Goal: Task Accomplishment & Management: Manage account settings

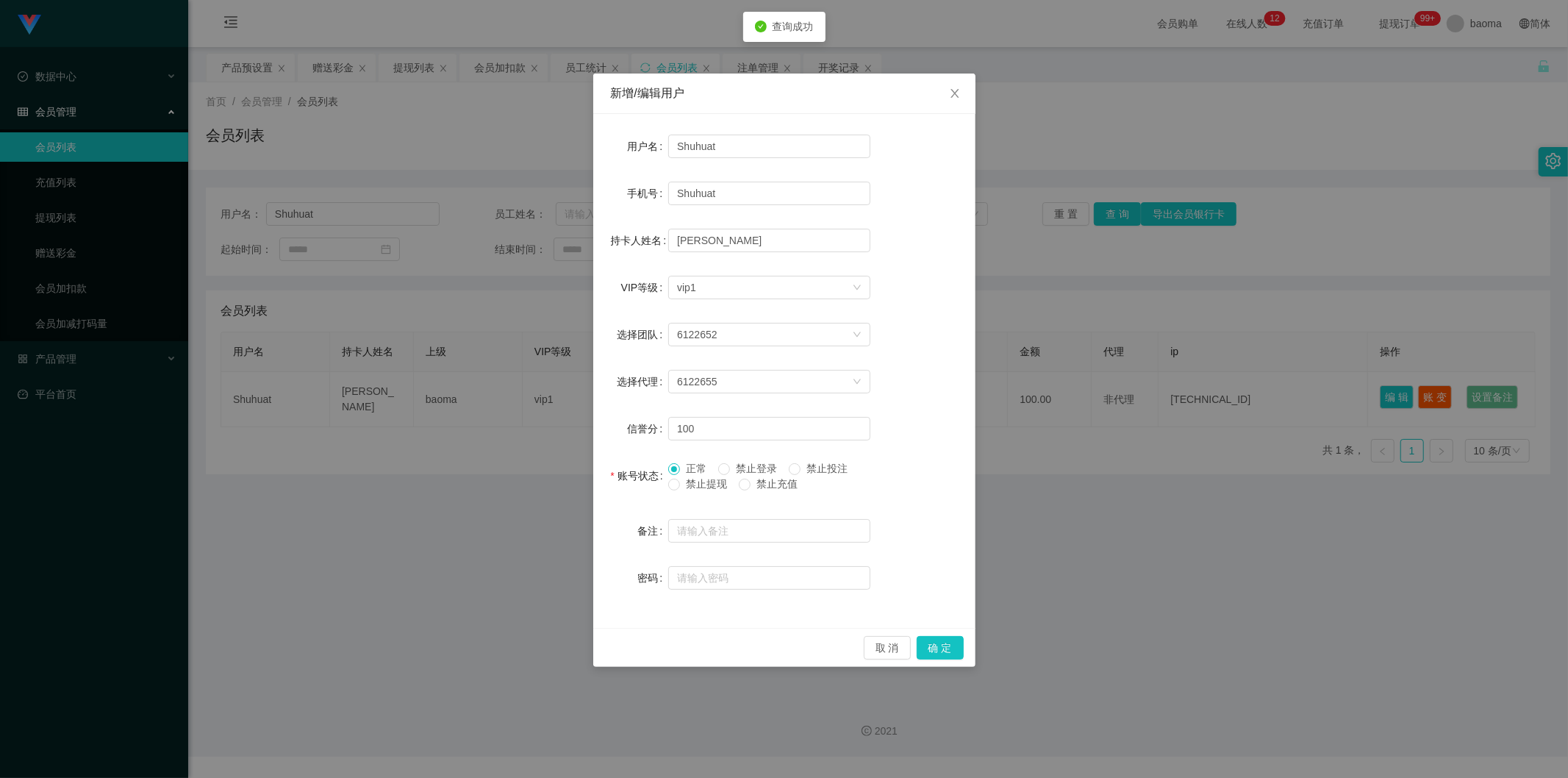
click at [704, 487] on span "禁止提现" at bounding box center [706, 483] width 53 height 12
click at [957, 652] on button "确 定" at bounding box center [940, 647] width 47 height 23
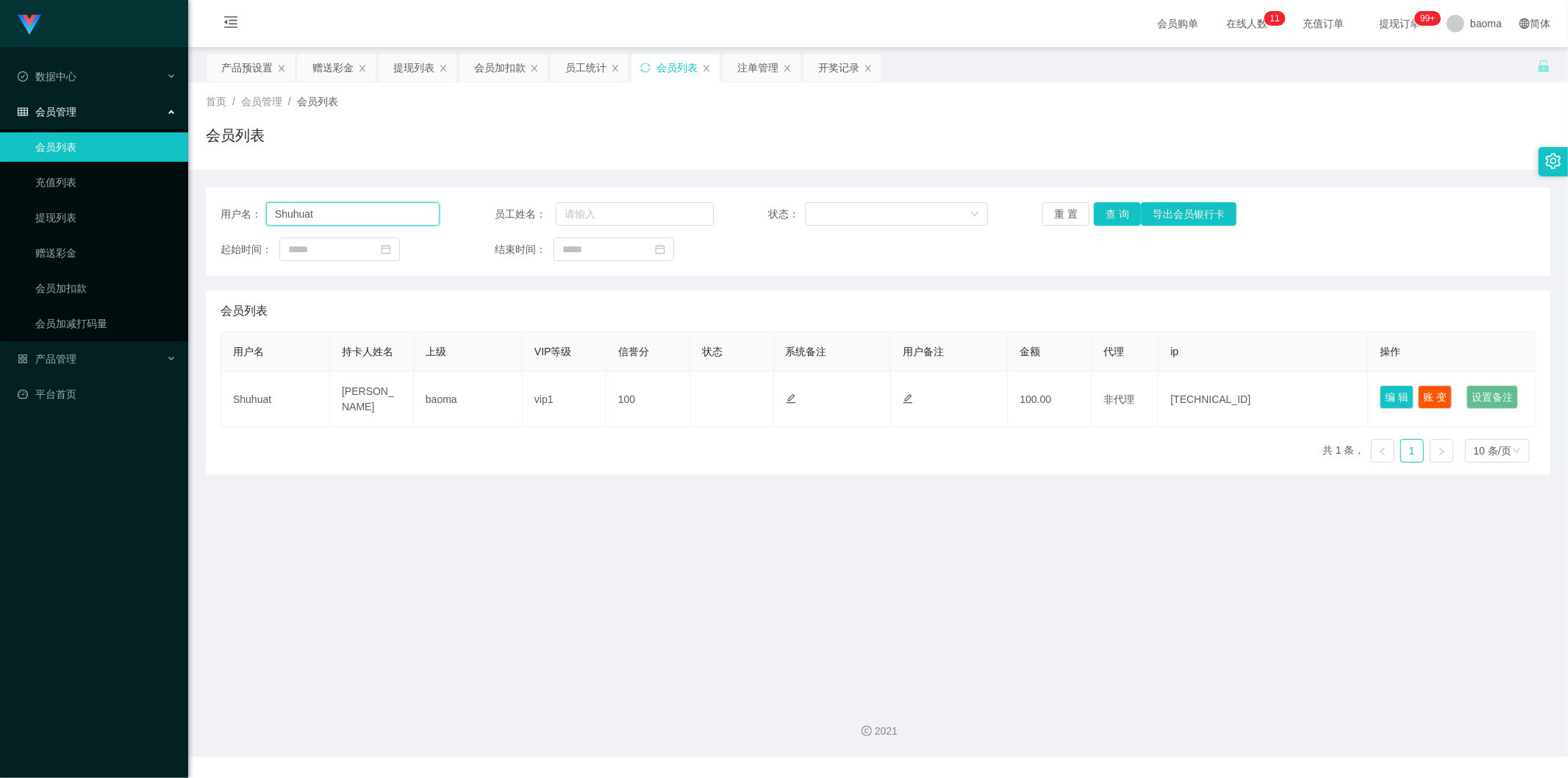
drag, startPoint x: 347, startPoint y: 216, endPoint x: 78, endPoint y: 200, distance: 269.5
click at [83, 197] on section "Jingdong工作台代理端 数据中心 会员管理 会员列表 充值列表 提现列表 赠送彩金 会员加扣款 会员加减打码量 产品管理 平台首页 保存配置 重置配置 …" at bounding box center [784, 378] width 1568 height 756
click at [1106, 217] on button "查 询" at bounding box center [1117, 214] width 47 height 23
drag, startPoint x: 1106, startPoint y: 217, endPoint x: 1117, endPoint y: 225, distance: 13.6
click at [1106, 217] on div "重 置 查 询 导出会员银行卡" at bounding box center [1152, 214] width 219 height 23
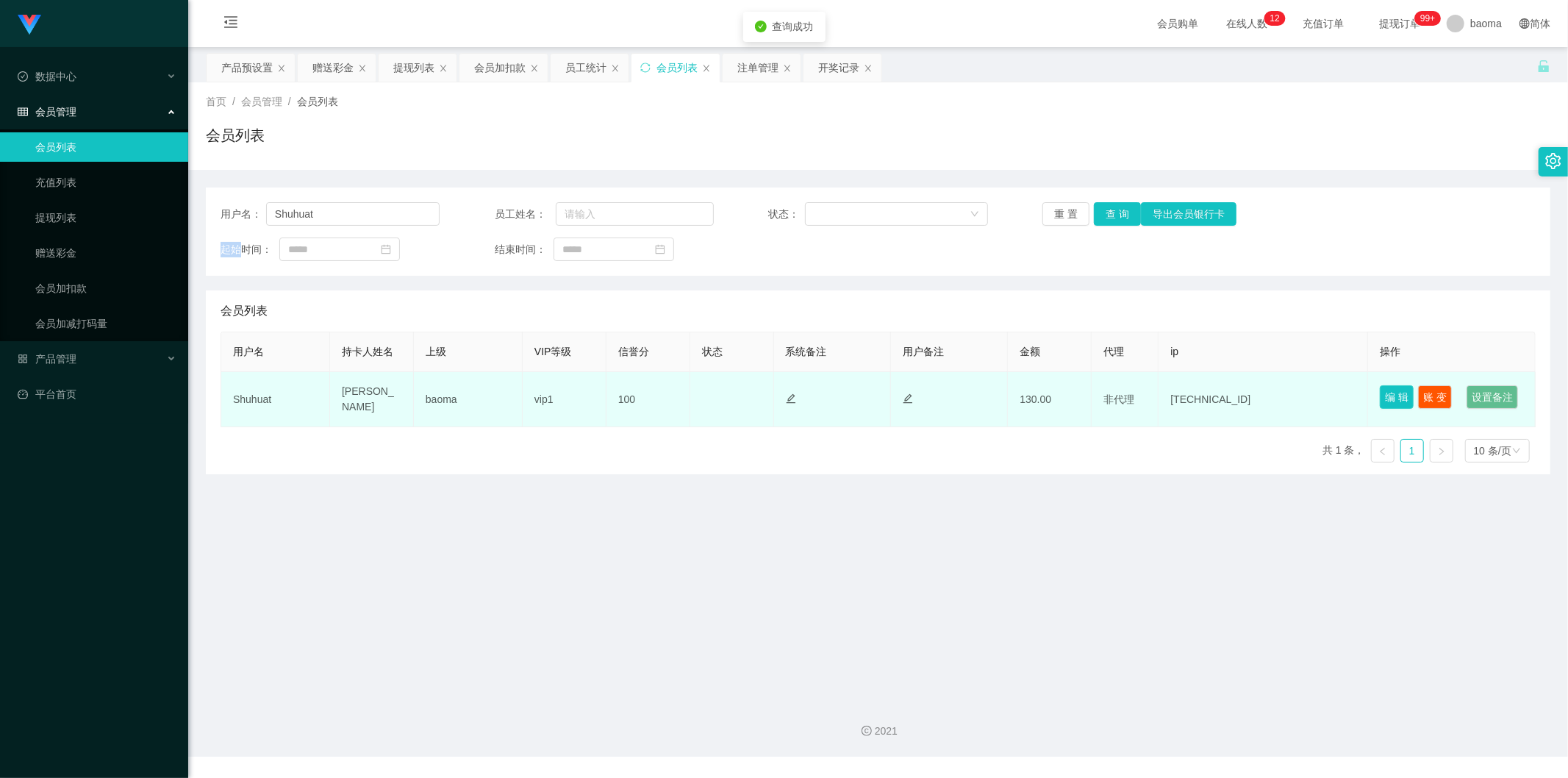
click at [1390, 397] on button "编 辑" at bounding box center [1396, 397] width 34 height 23
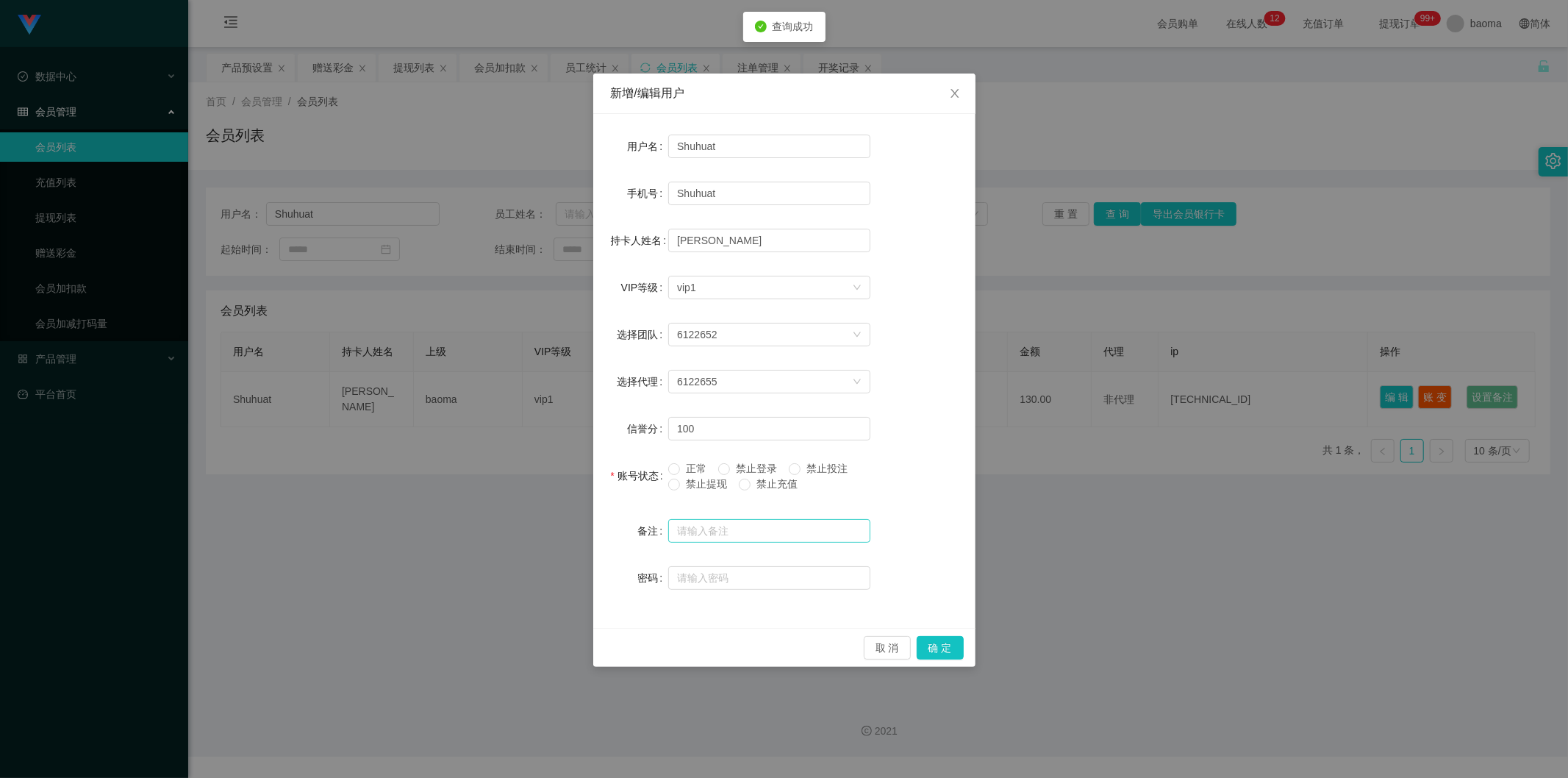
drag, startPoint x: 689, startPoint y: 463, endPoint x: 800, endPoint y: 523, distance: 126.2
click at [691, 468] on span "正常" at bounding box center [696, 468] width 32 height 12
click at [944, 641] on button "确 定" at bounding box center [940, 647] width 47 height 23
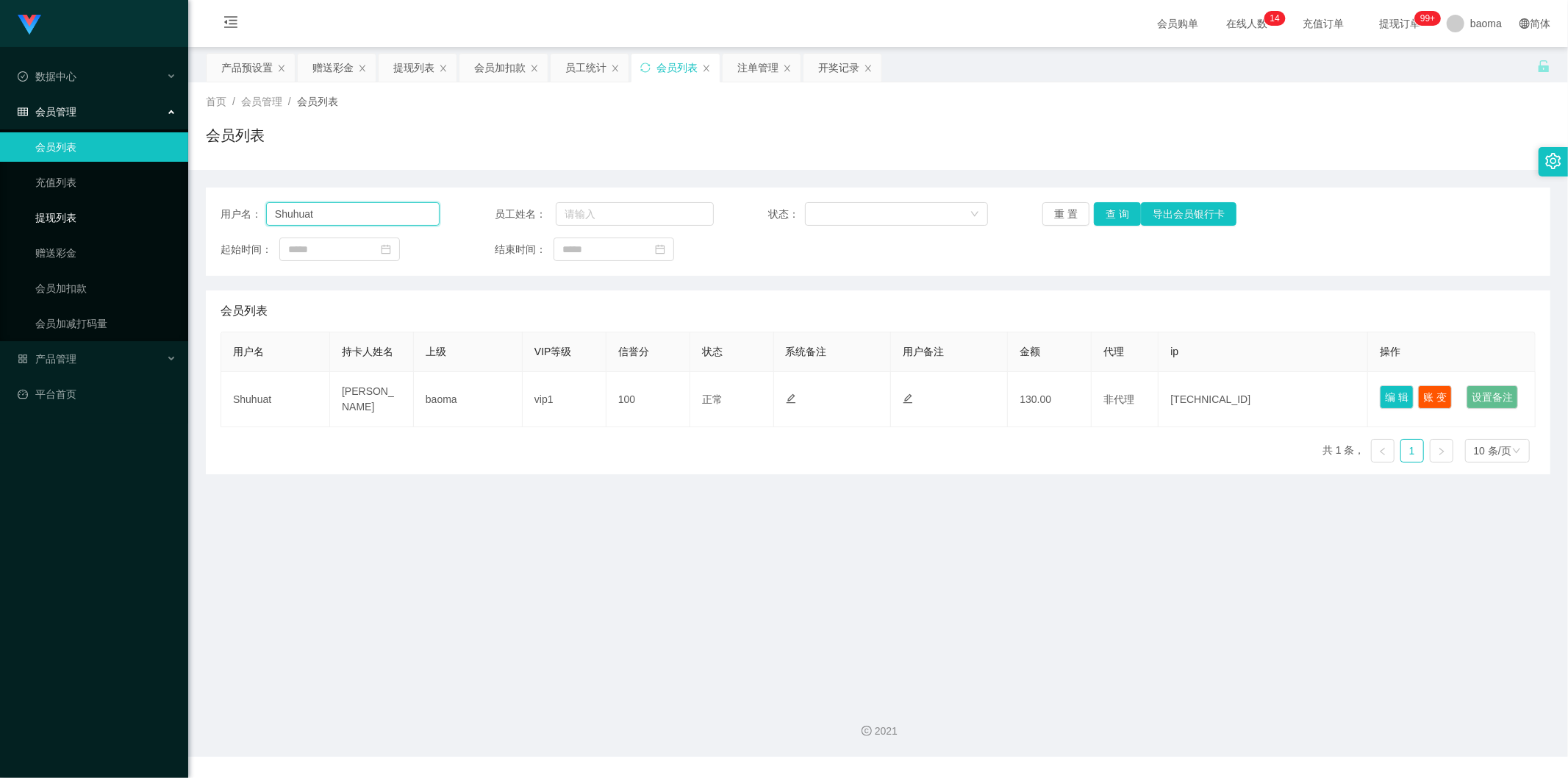
click at [0, 221] on section "Jingdong工作台代理端 数据中心 会员管理 会员列表 充值列表 提现列表 赠送彩金 会员加扣款 会员加减打码量 产品管理 平台首页 保存配置 重置配置 …" at bounding box center [784, 378] width 1568 height 756
drag, startPoint x: 417, startPoint y: 57, endPoint x: 498, endPoint y: 62, distance: 81.2
click at [416, 57] on div "提现列表" at bounding box center [413, 67] width 41 height 28
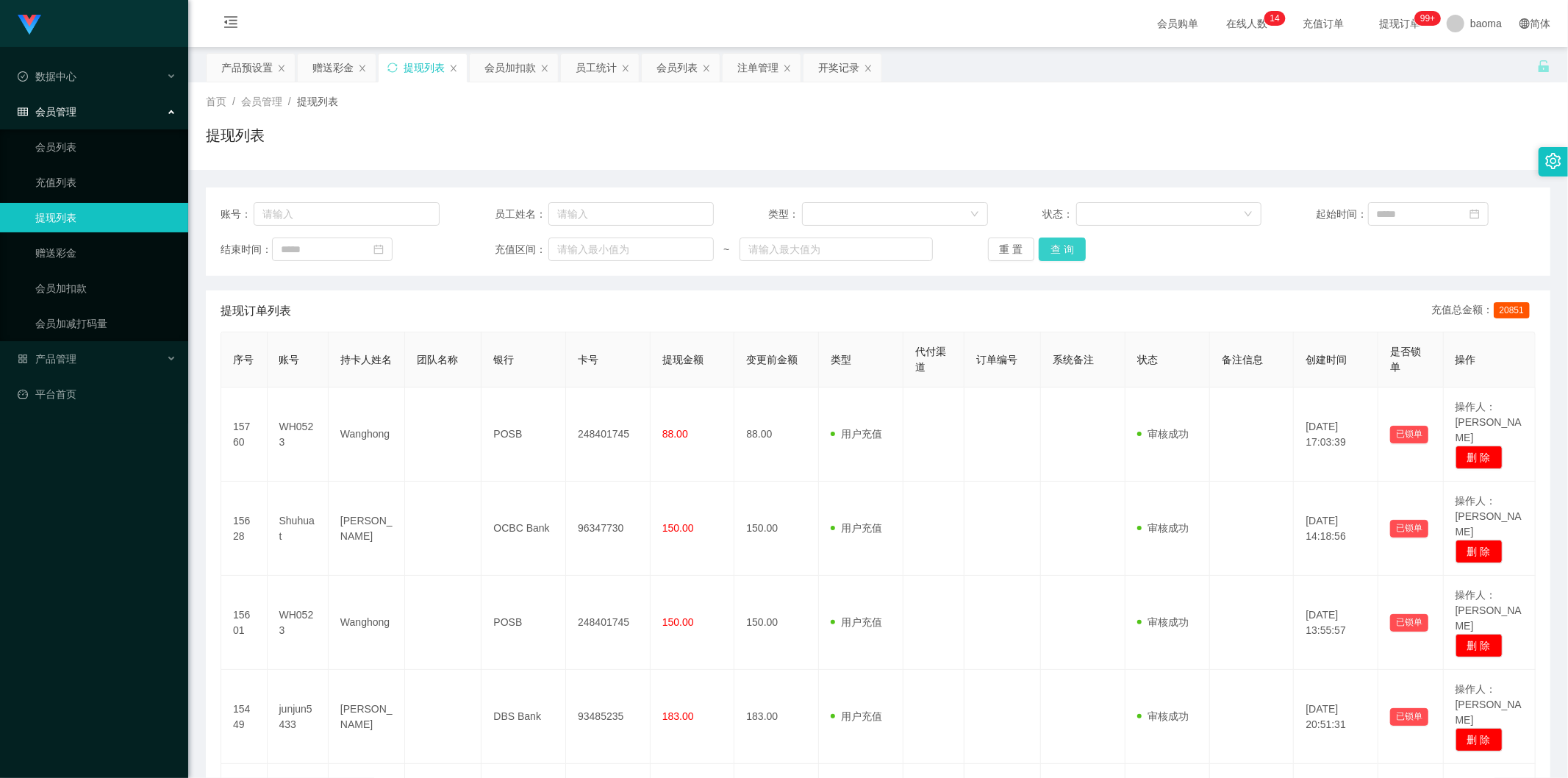
click at [1062, 246] on button "查 询" at bounding box center [1062, 249] width 47 height 23
click at [1062, 246] on div "重 置 查 询" at bounding box center [1097, 249] width 219 height 23
click at [1053, 250] on button "查 询" at bounding box center [1062, 249] width 47 height 23
click at [1053, 250] on div "重 置 查 询" at bounding box center [1097, 249] width 219 height 23
click at [1055, 251] on button "查 询" at bounding box center [1062, 249] width 47 height 23
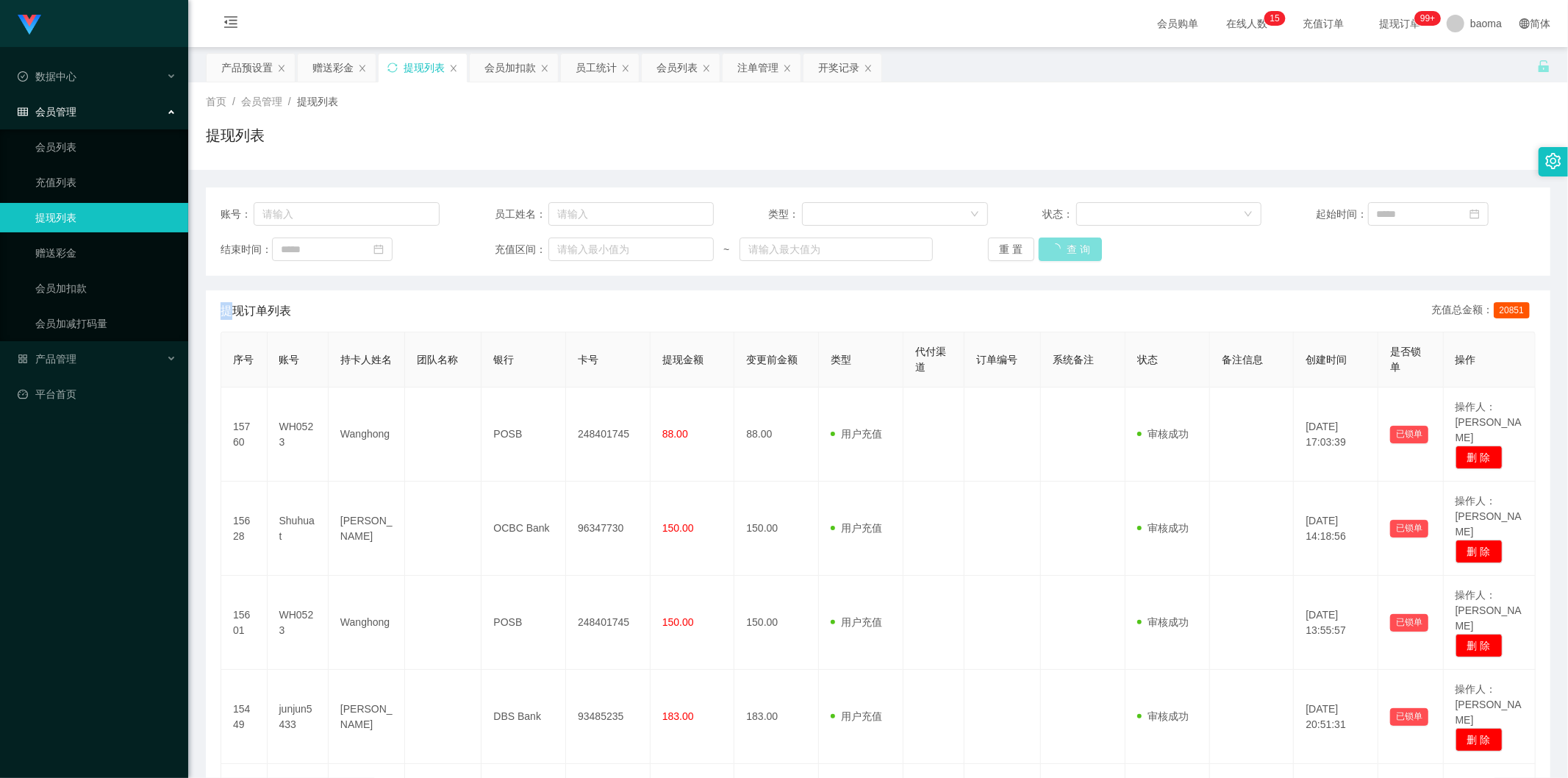
click at [1055, 251] on div "重 置 查 询" at bounding box center [1097, 249] width 219 height 23
click at [1055, 251] on button "查 询" at bounding box center [1070, 249] width 63 height 23
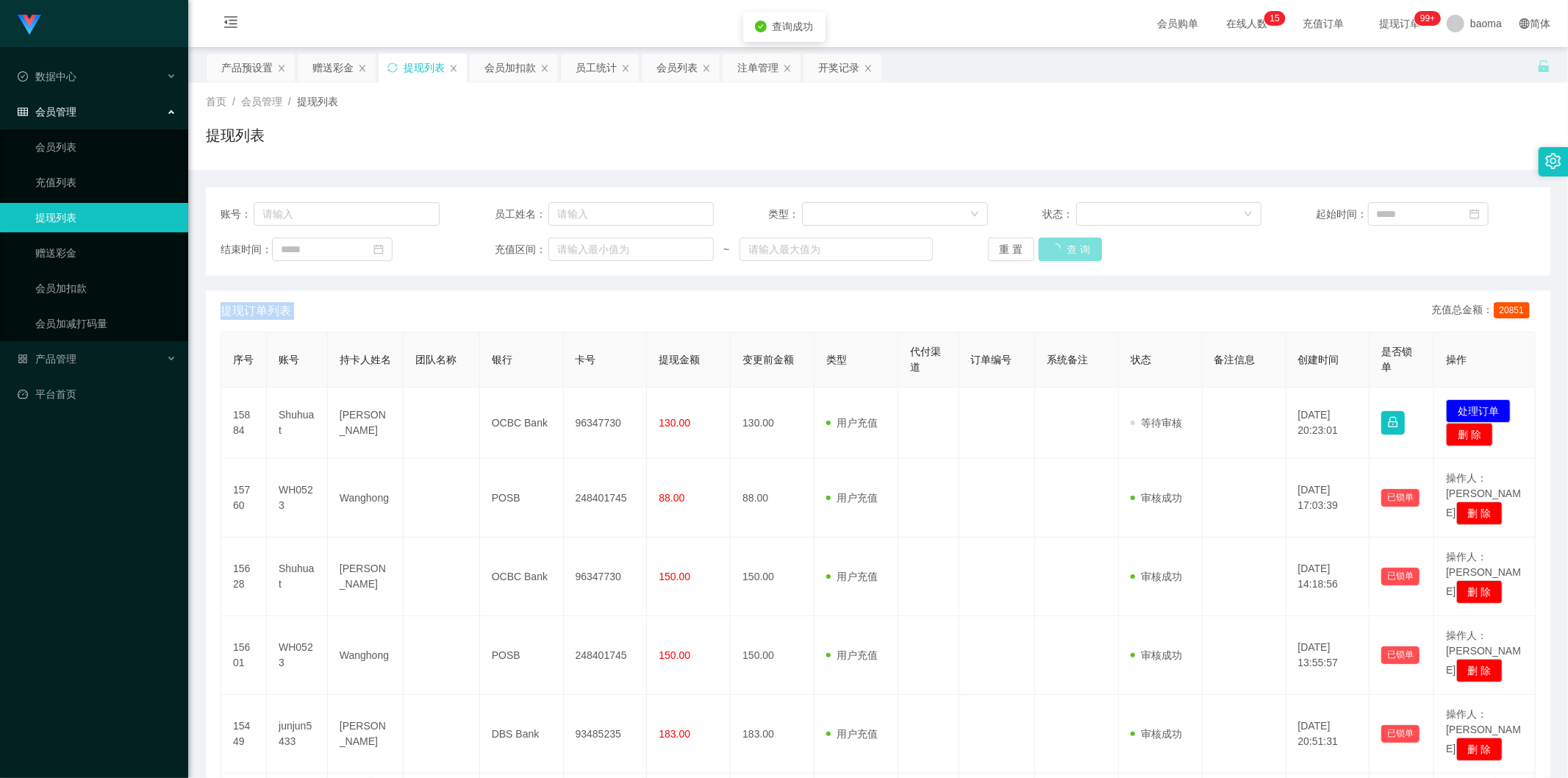
click at [1055, 251] on div "重 置 查 询" at bounding box center [1097, 249] width 219 height 23
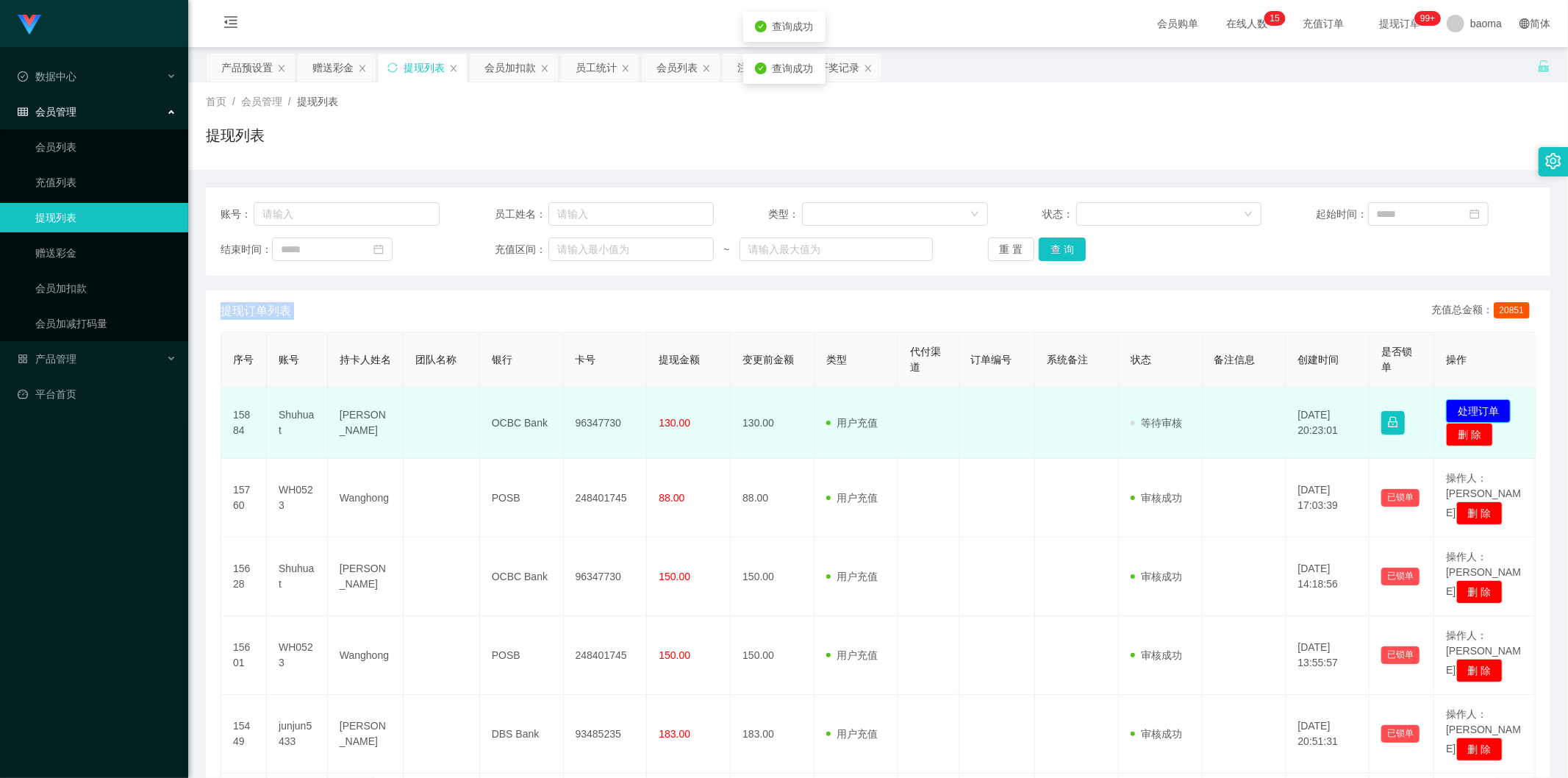
click at [1479, 407] on button "处理订单" at bounding box center [1478, 410] width 65 height 23
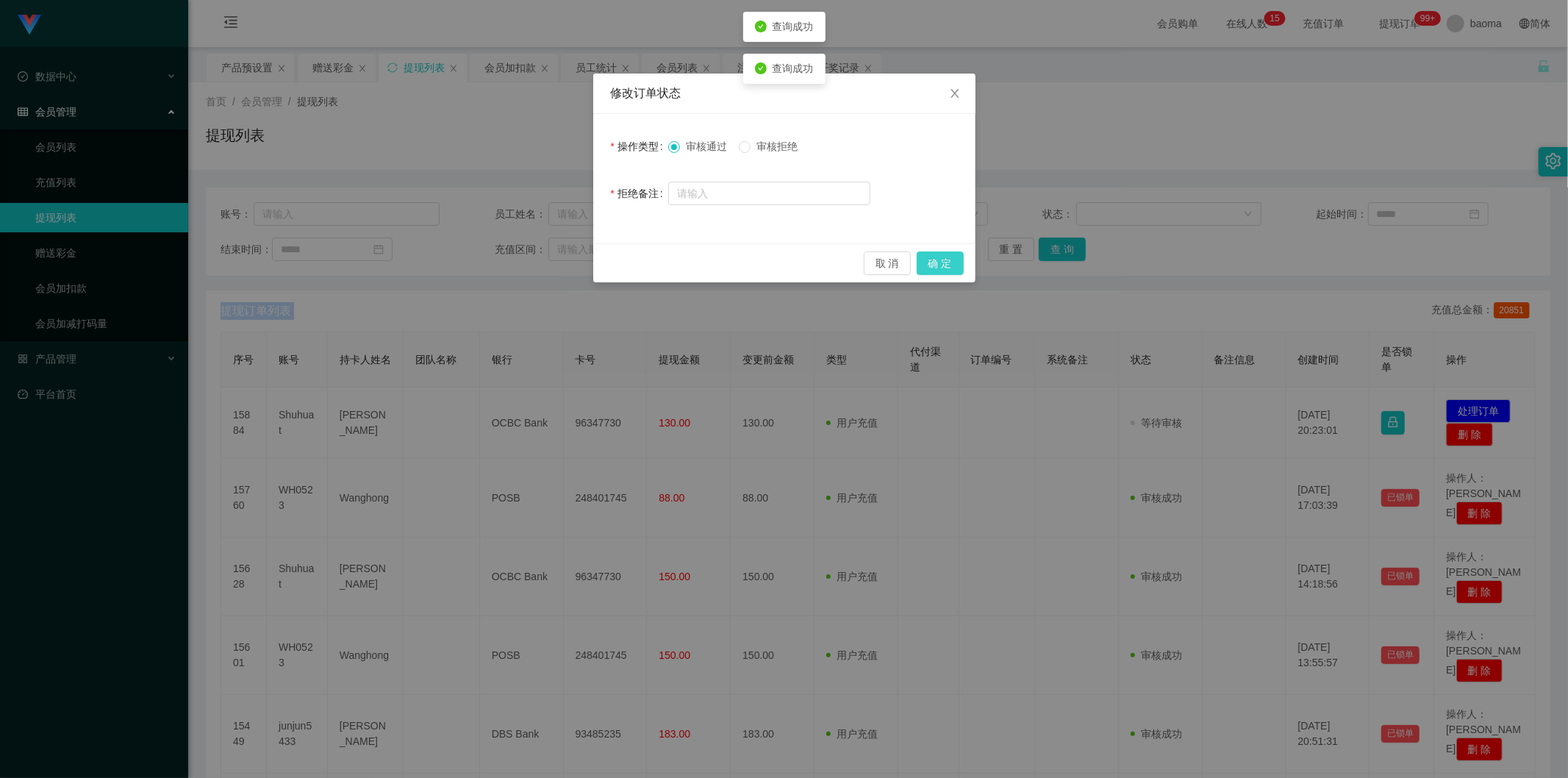
drag, startPoint x: 935, startPoint y: 267, endPoint x: 916, endPoint y: 273, distance: 19.9
click at [935, 268] on button "确 定" at bounding box center [940, 263] width 47 height 23
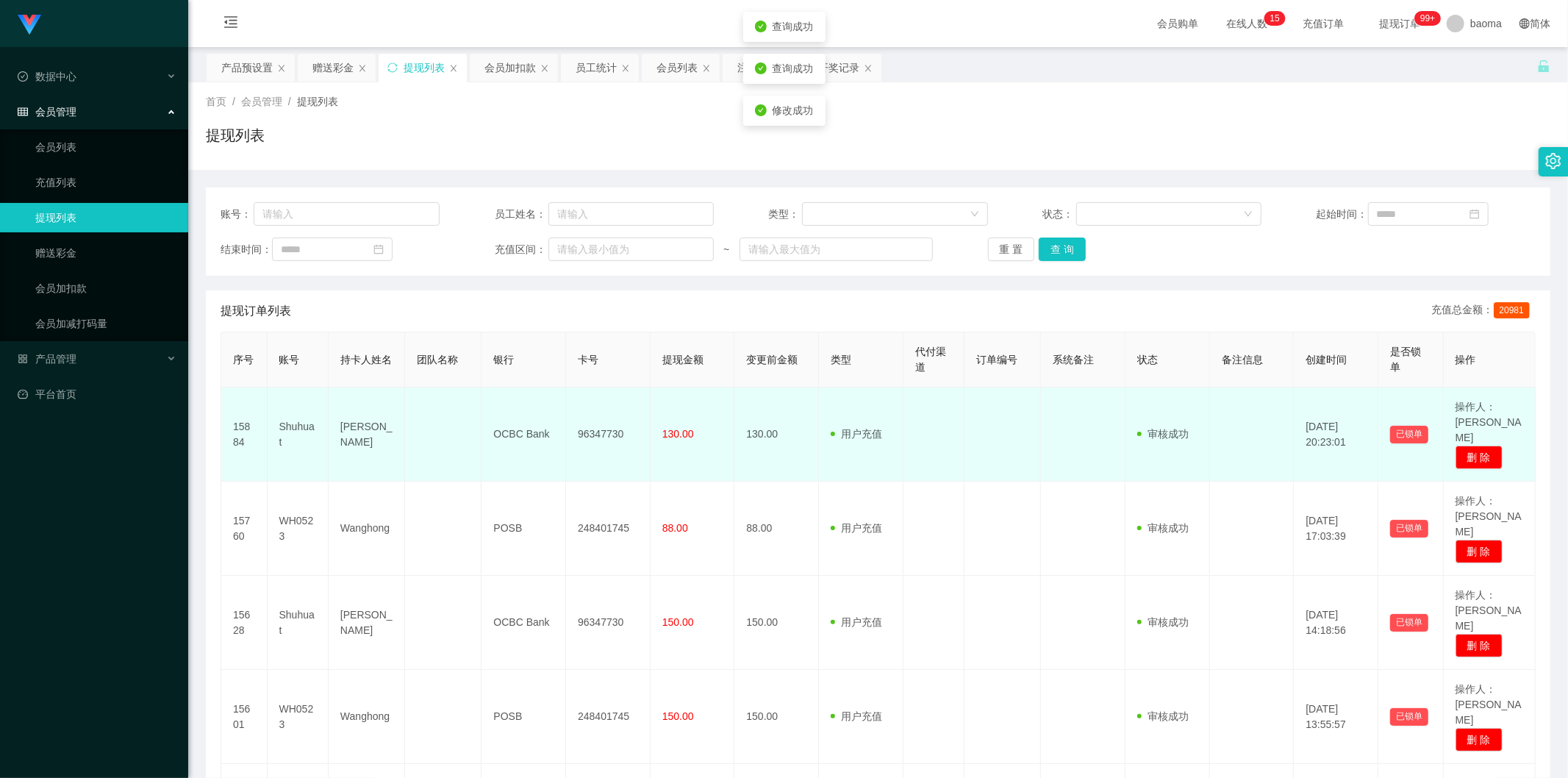
click at [303, 421] on td "Shuhuat" at bounding box center [298, 434] width 61 height 94
click at [303, 421] on td "Shuhuat" at bounding box center [298, 434] width 61 height 94
copy td "Shuhuat"
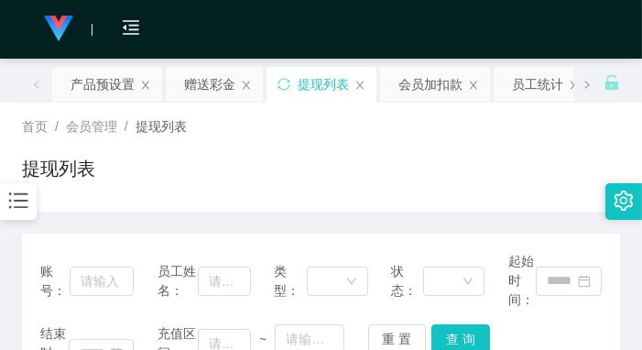
drag, startPoint x: 360, startPoint y: 135, endPoint x: 343, endPoint y: 131, distance: 17.8
click at [354, 135] on div "首页 / 会员管理 / 提现列表 /" at bounding box center [321, 126] width 598 height 19
click at [233, 92] on div "赠送彩金" at bounding box center [209, 84] width 51 height 35
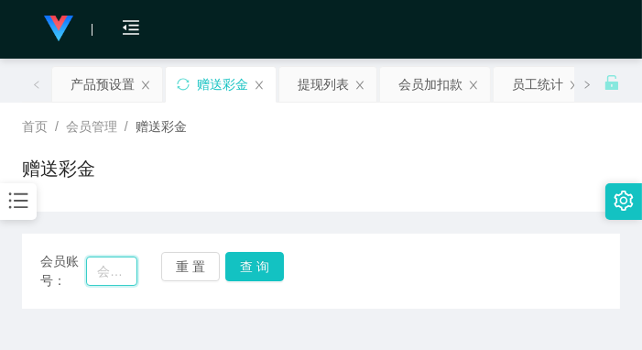
click at [112, 278] on input "text" at bounding box center [111, 270] width 50 height 29
paste input "Shuhuat"
type input "Shuhuat"
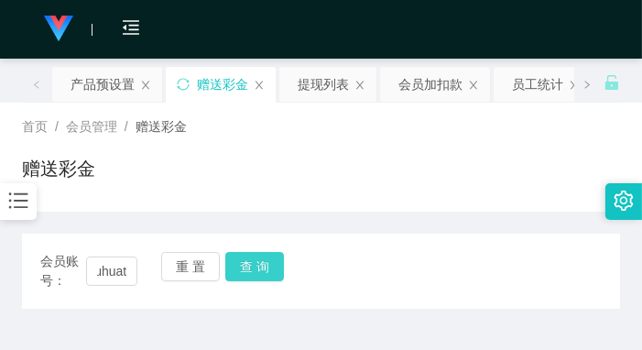
drag, startPoint x: 251, startPoint y: 262, endPoint x: 259, endPoint y: 248, distance: 16.0
click at [251, 262] on button "查 询" at bounding box center [254, 266] width 59 height 29
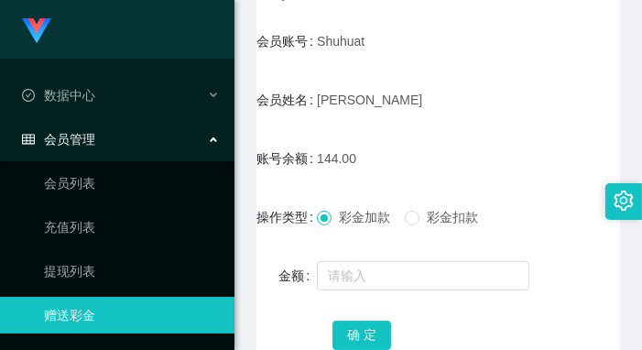
scroll to position [0, 0]
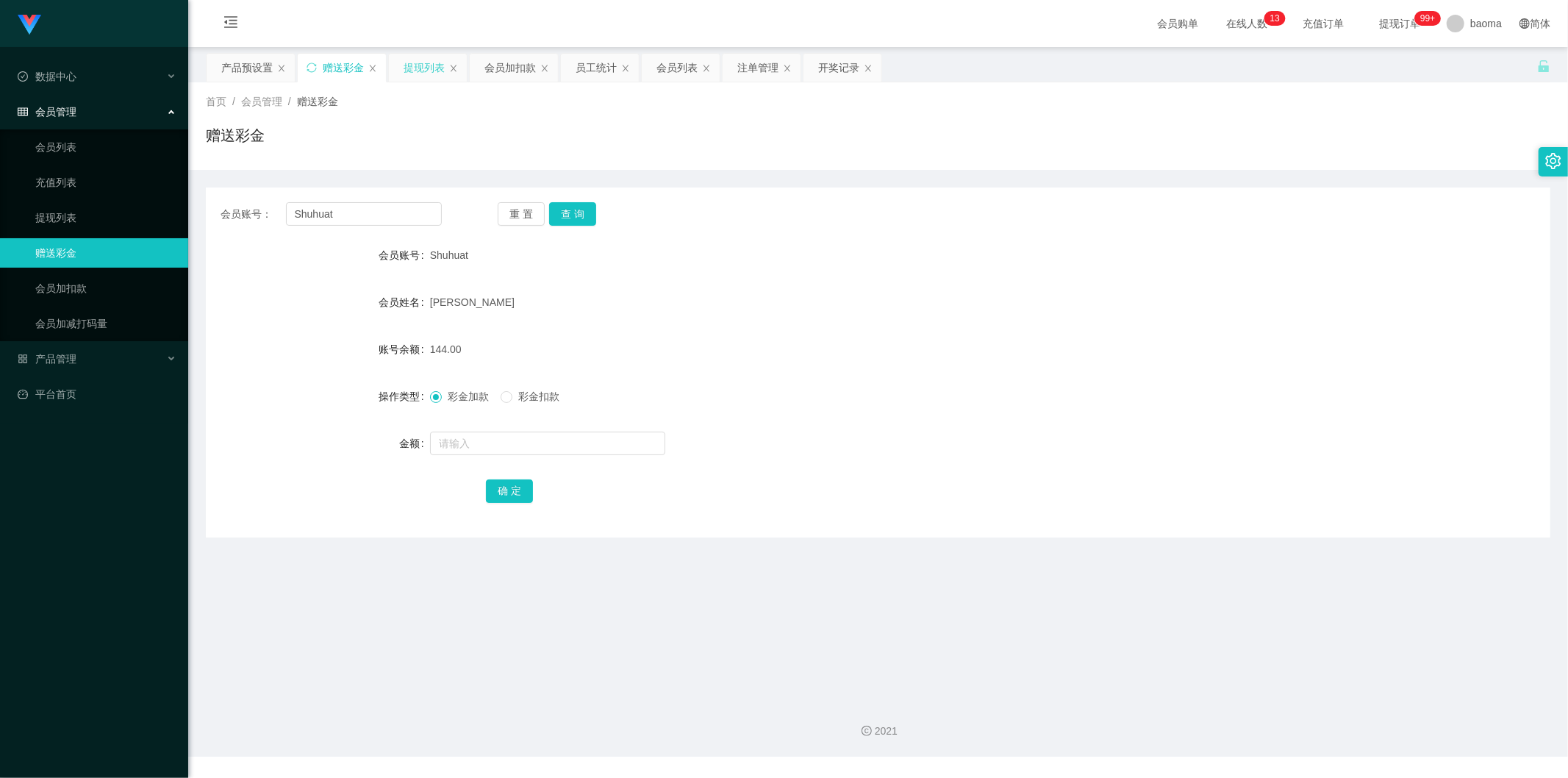
click at [408, 75] on div "提现列表" at bounding box center [424, 67] width 41 height 28
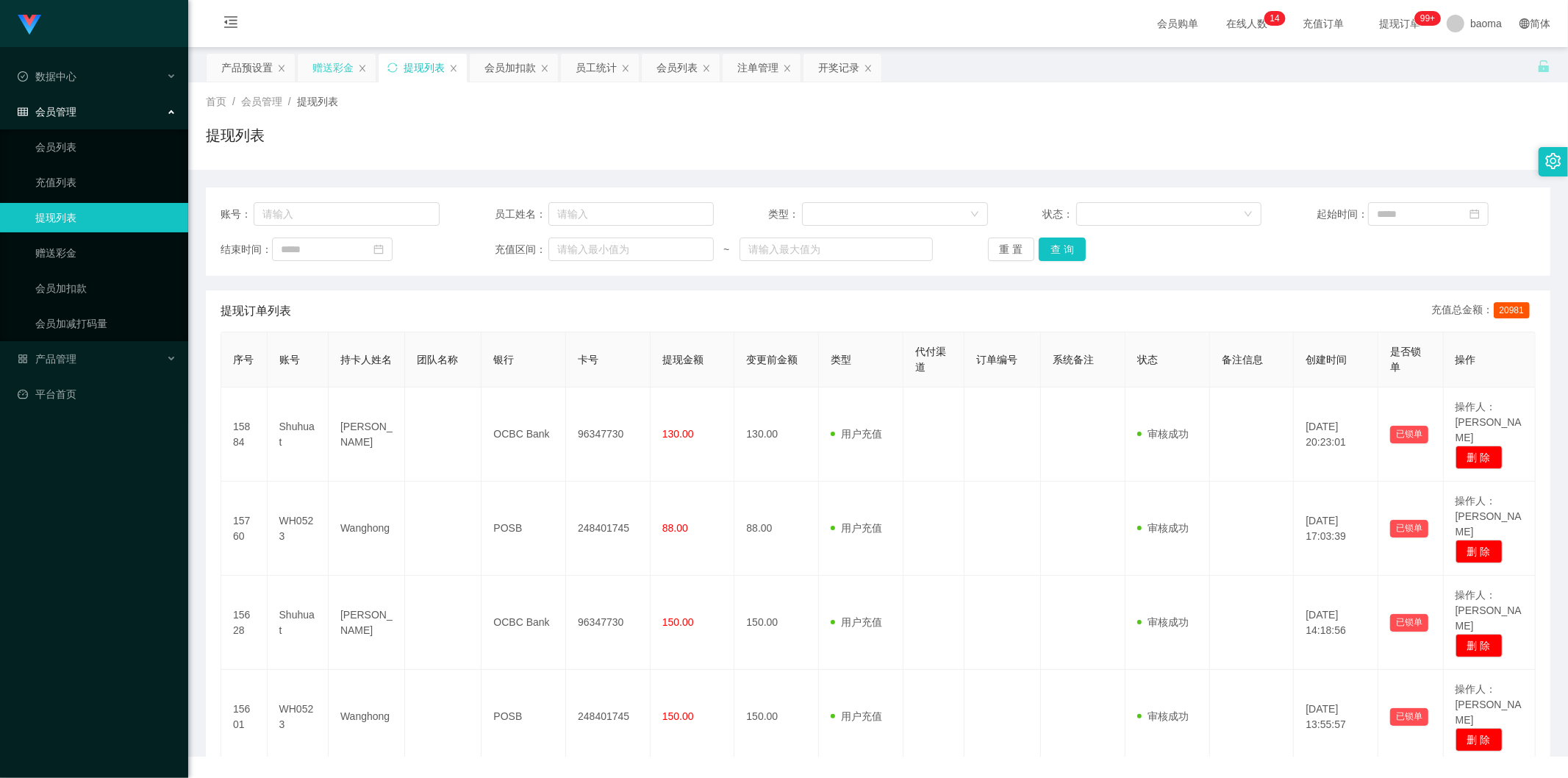
click at [331, 68] on div "赠送彩金" at bounding box center [332, 67] width 41 height 28
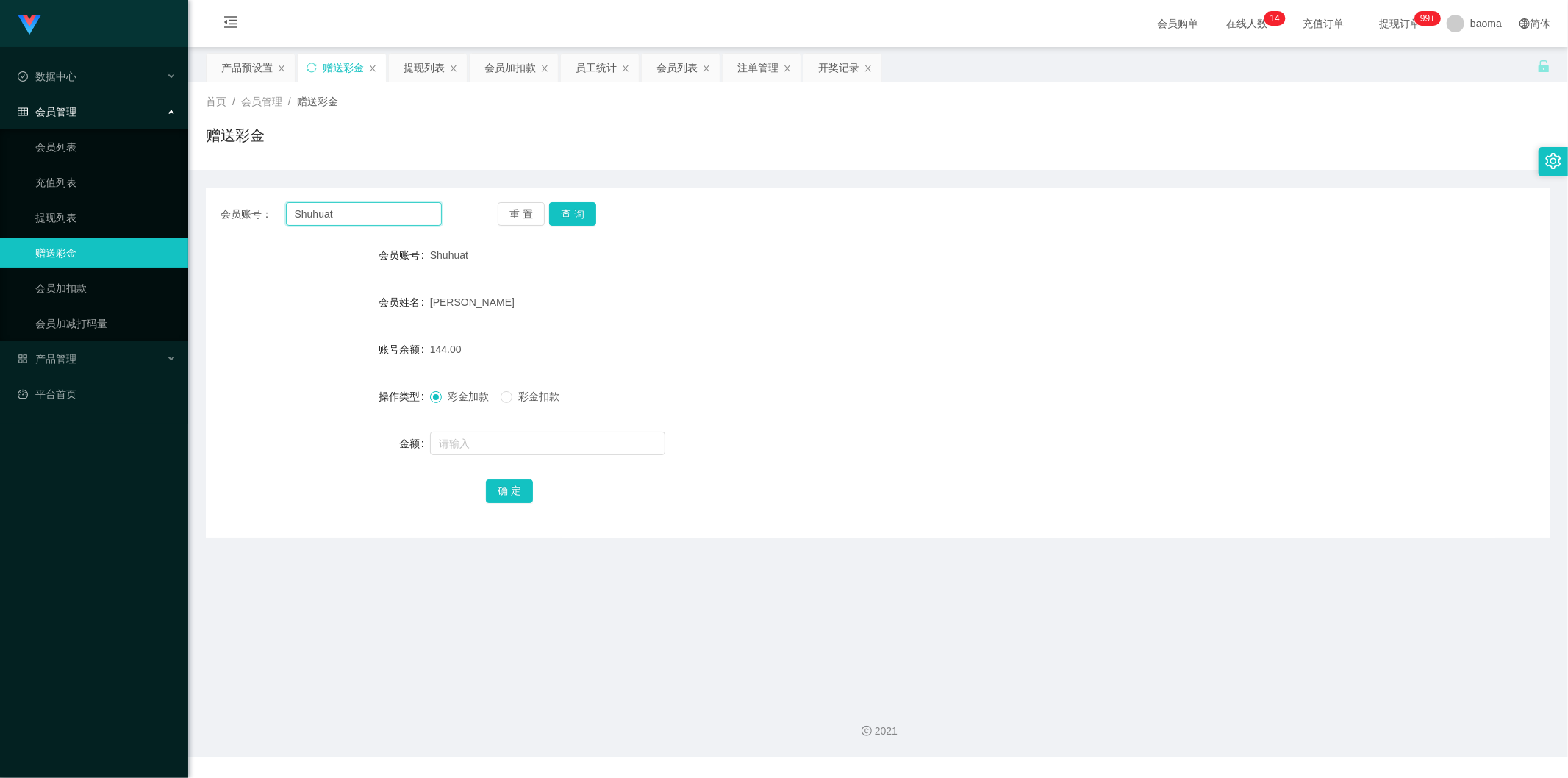
drag, startPoint x: 429, startPoint y: 206, endPoint x: 370, endPoint y: 211, distance: 59.2
click at [370, 211] on input "Shuhuat" at bounding box center [364, 214] width 156 height 23
click at [369, 211] on input "Shuhuat" at bounding box center [364, 214] width 156 height 23
paste input "WH0523"
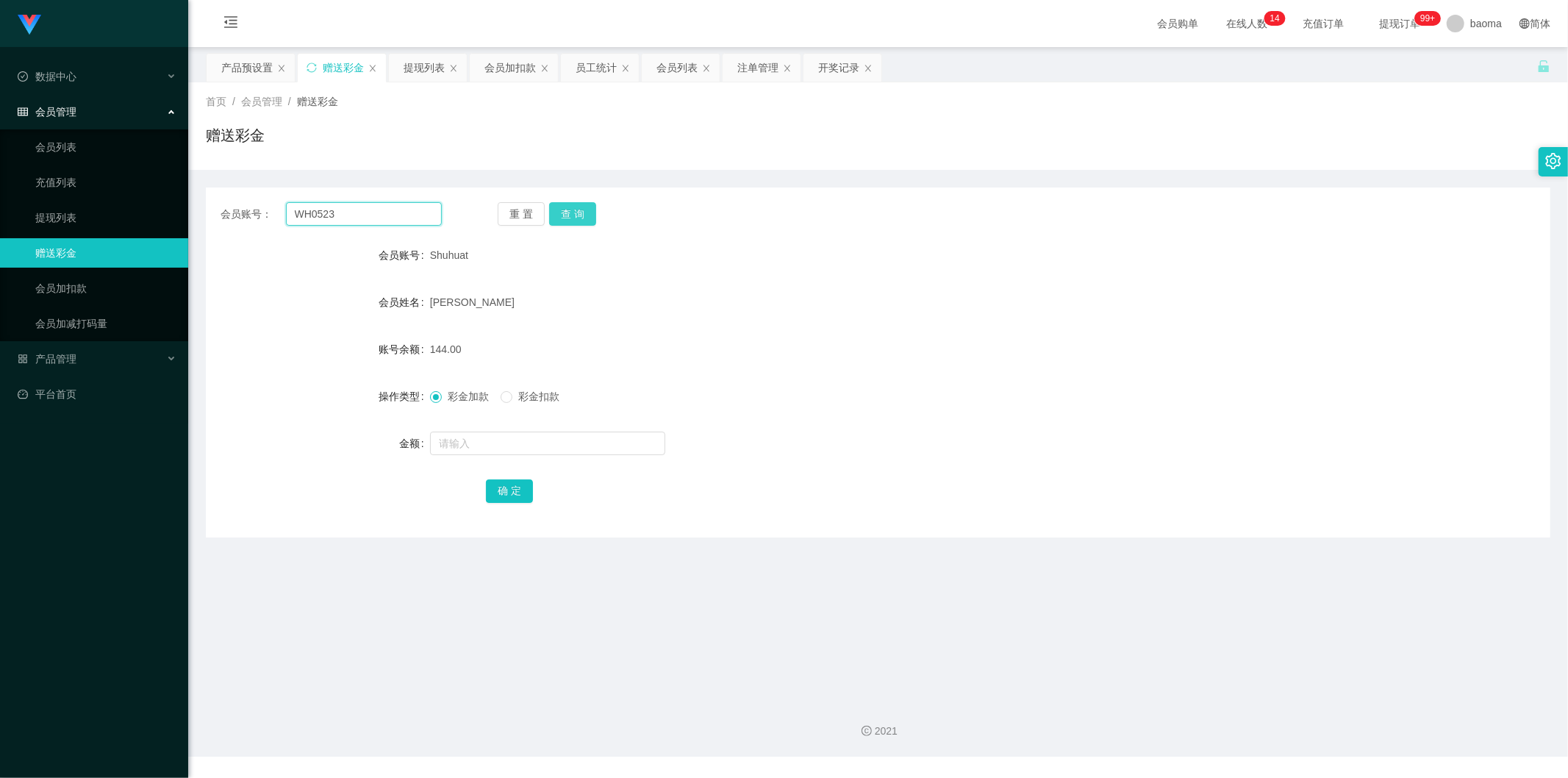
type input "WH0523"
click at [582, 212] on button "查 询" at bounding box center [572, 214] width 47 height 23
click at [582, 212] on div "重 置 查 询" at bounding box center [608, 214] width 221 height 23
click at [542, 450] on input "text" at bounding box center [547, 443] width 235 height 23
type input "88"
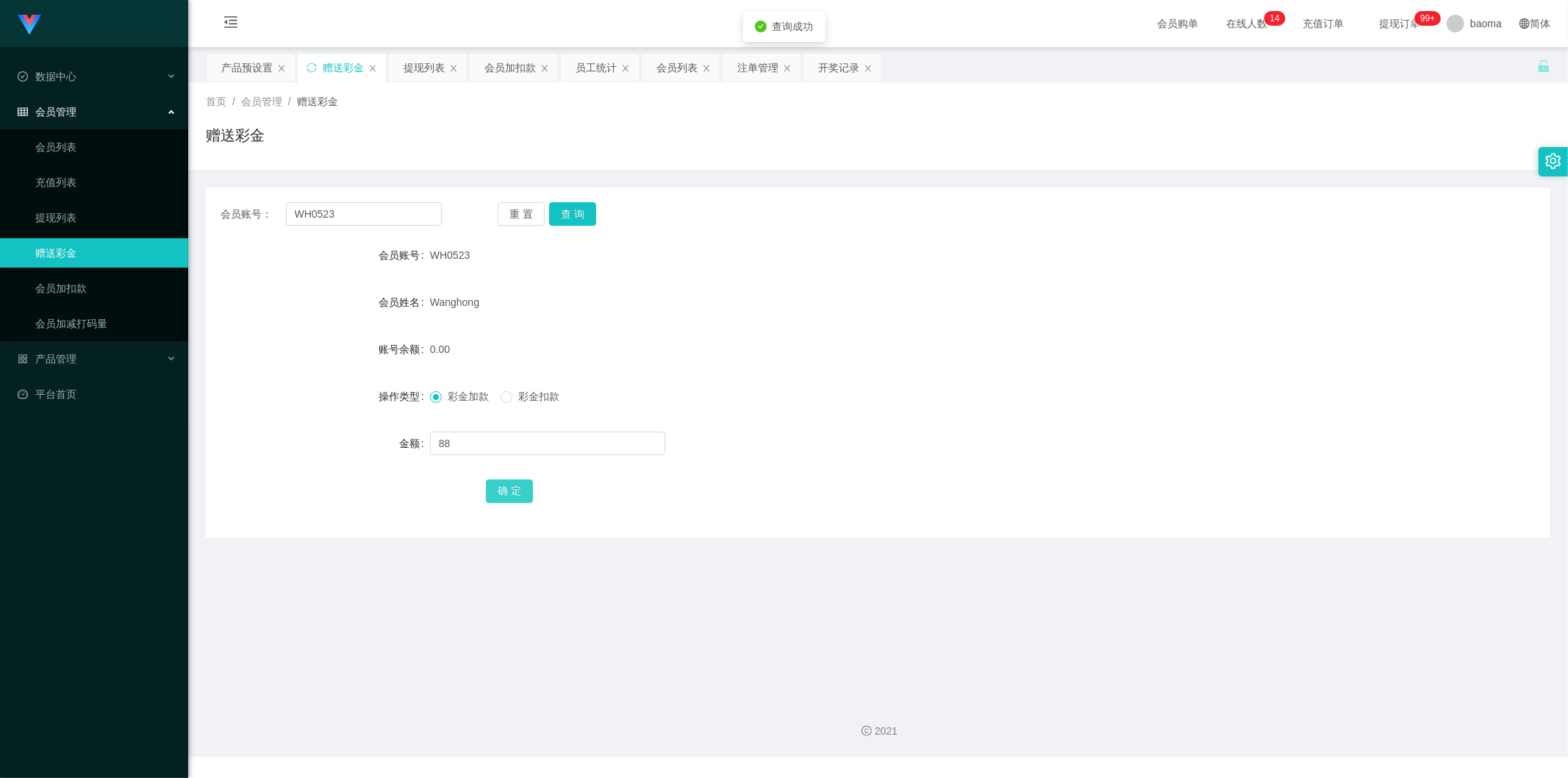
click at [498, 496] on button "确 定" at bounding box center [509, 491] width 47 height 23
click at [420, 59] on div "提现列表" at bounding box center [424, 67] width 41 height 28
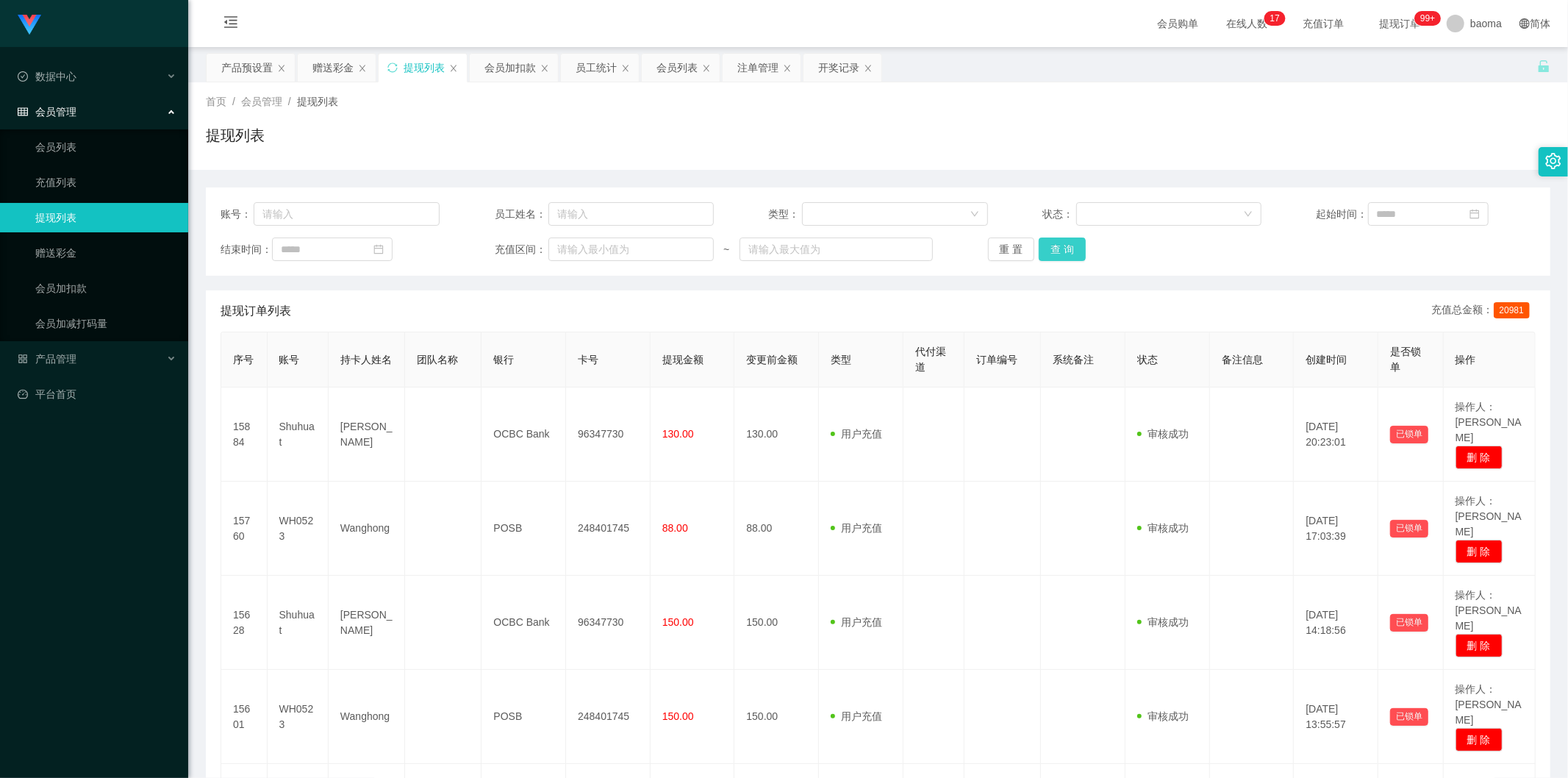
click at [1070, 246] on button "查 询" at bounding box center [1062, 249] width 47 height 23
click at [1070, 246] on div "重 置 查 询" at bounding box center [1097, 249] width 219 height 23
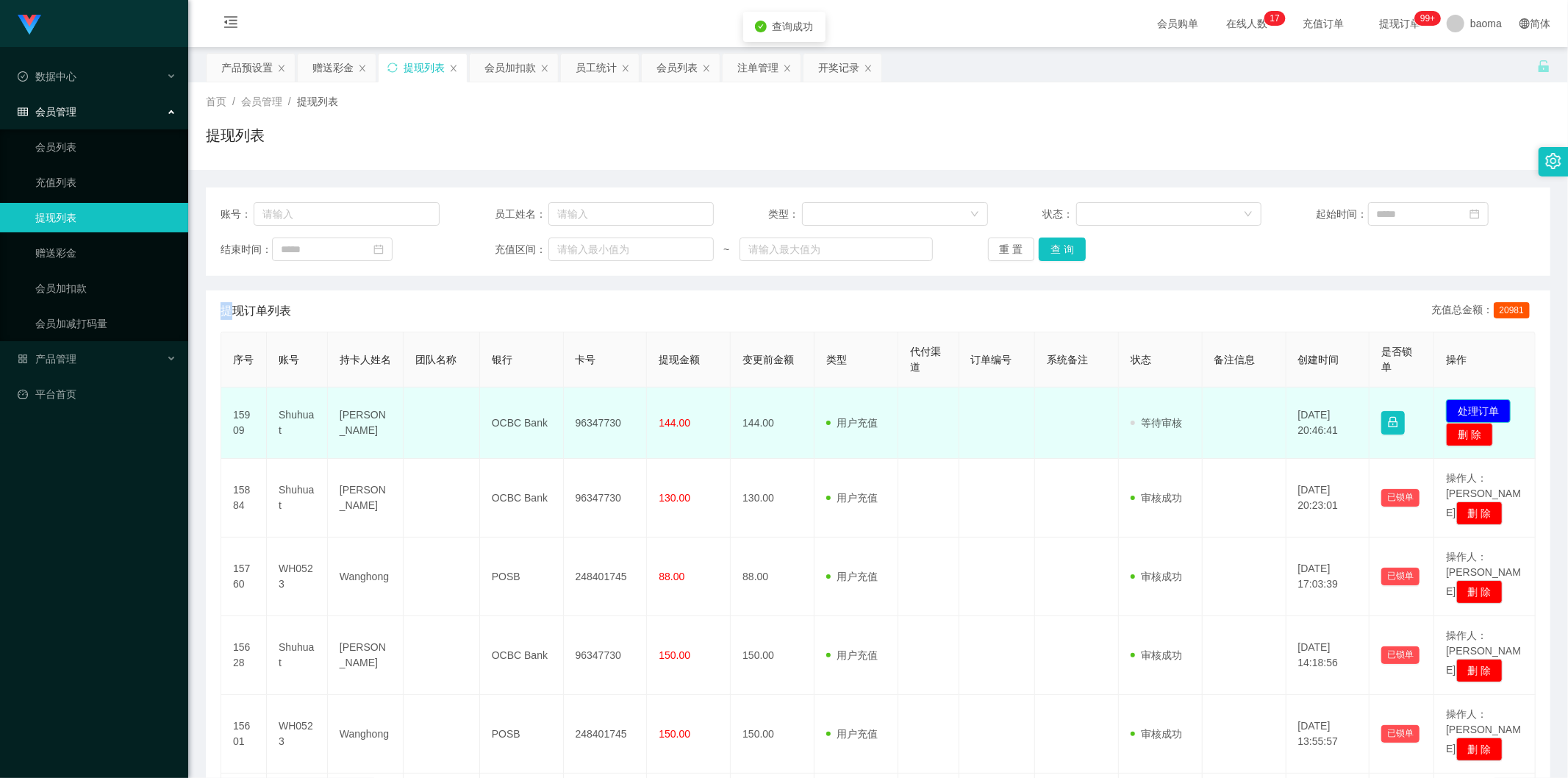
click at [1467, 407] on button "处理订单" at bounding box center [1478, 410] width 65 height 23
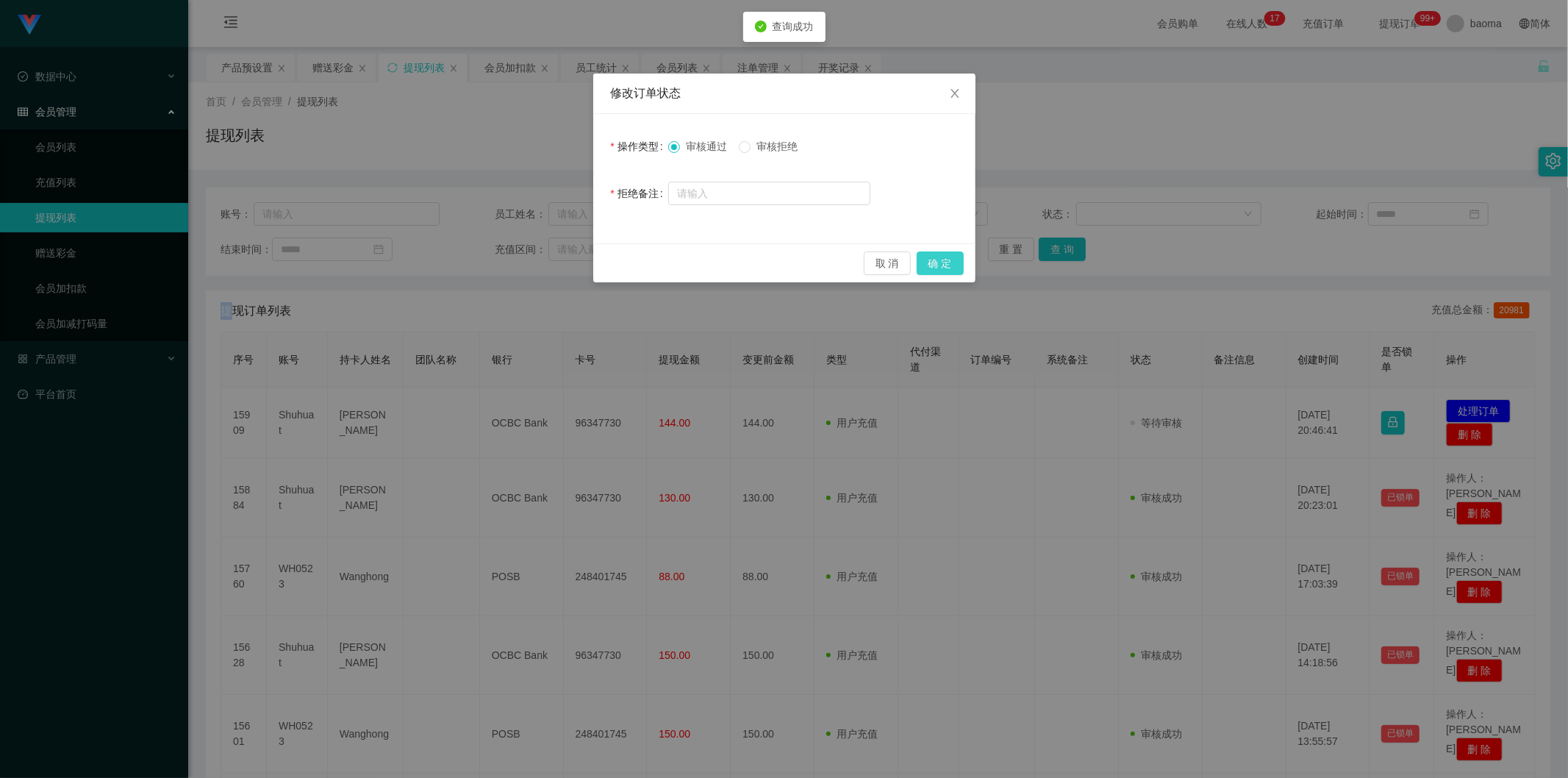
click at [936, 260] on button "确 定" at bounding box center [940, 263] width 47 height 23
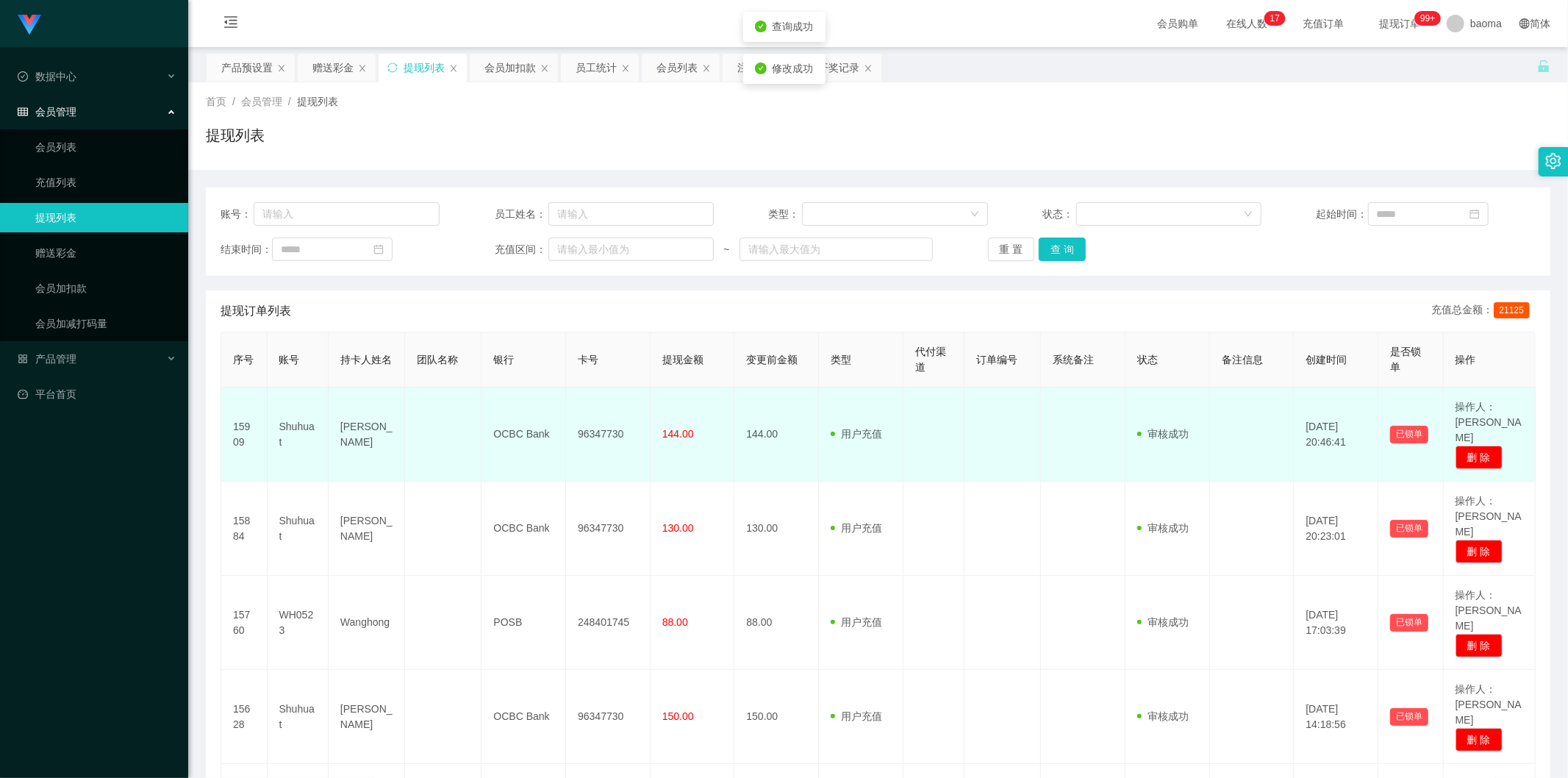
click at [303, 409] on td "Shuhuat" at bounding box center [298, 434] width 61 height 94
copy td "Shuhuat"
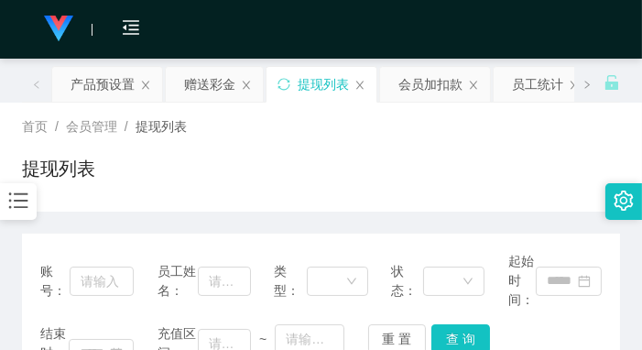
click at [464, 170] on div "提现列表" at bounding box center [321, 176] width 598 height 42
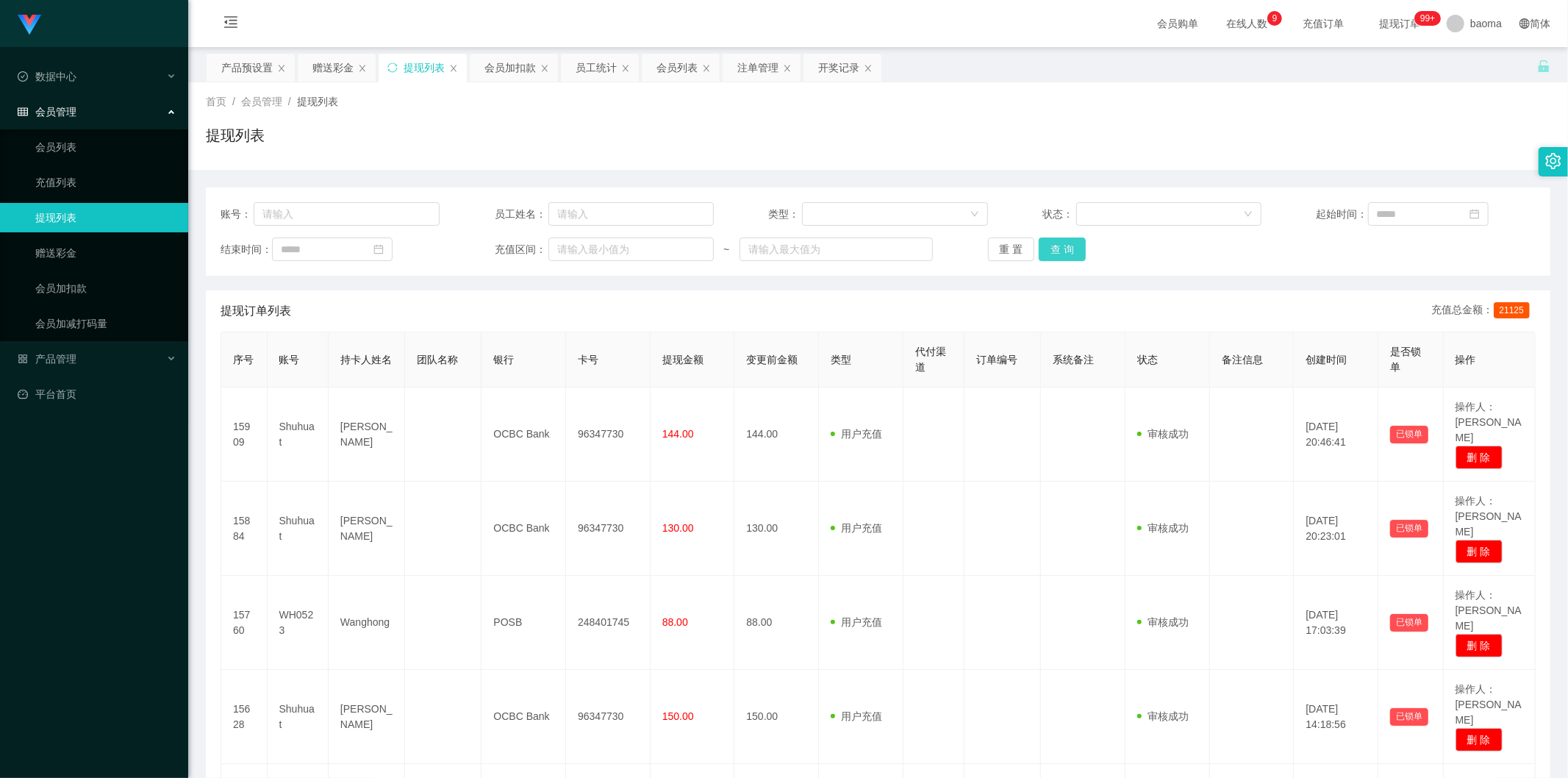
click at [1053, 246] on button "查 询" at bounding box center [1062, 249] width 47 height 23
click at [1053, 246] on div "重 置 查 询" at bounding box center [1097, 249] width 219 height 23
click at [1053, 246] on button "查 询" at bounding box center [1062, 249] width 47 height 23
